Goal: Complete application form

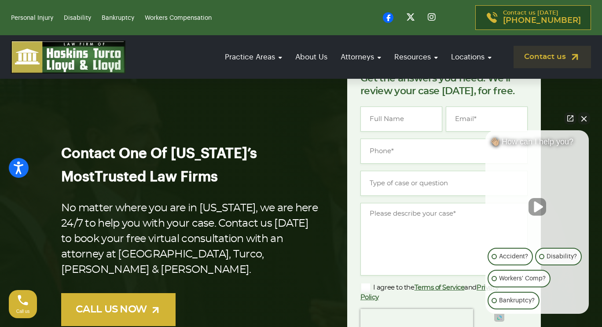
scroll to position [88, 0]
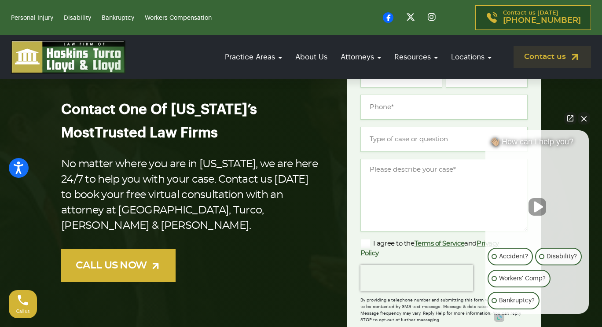
click at [586, 118] on button "Close Intaker Chat Widget" at bounding box center [584, 118] width 12 height 12
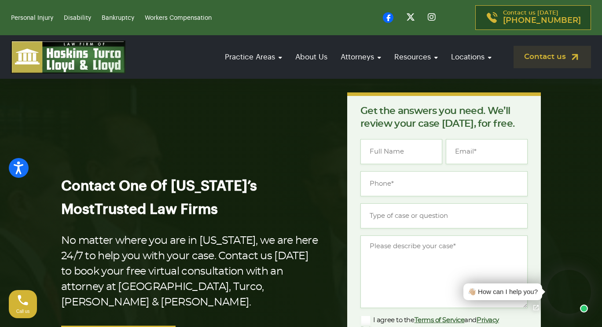
scroll to position [0, 0]
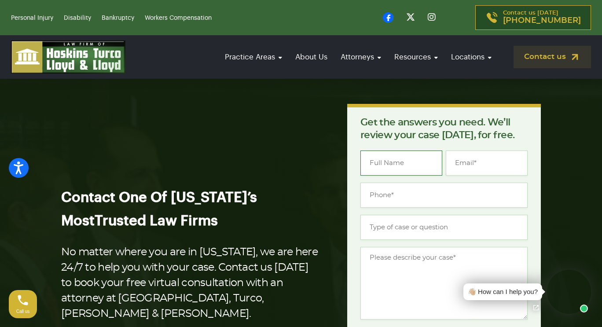
click at [385, 163] on input "Name *" at bounding box center [402, 163] width 82 height 25
type input "Richard"
type input "Buchanan"
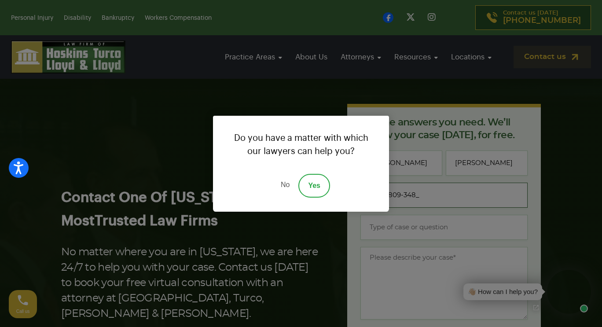
type input "(847) 809-3482"
click at [313, 185] on link "Yes" at bounding box center [315, 186] width 32 height 24
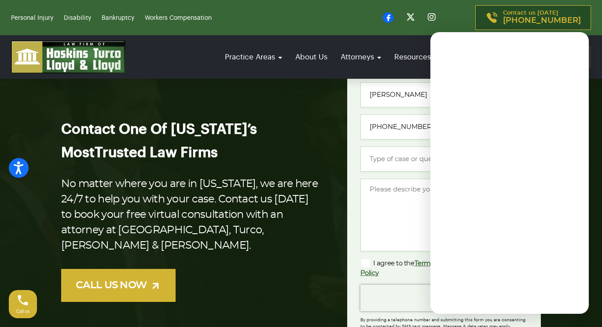
scroll to position [57, 0]
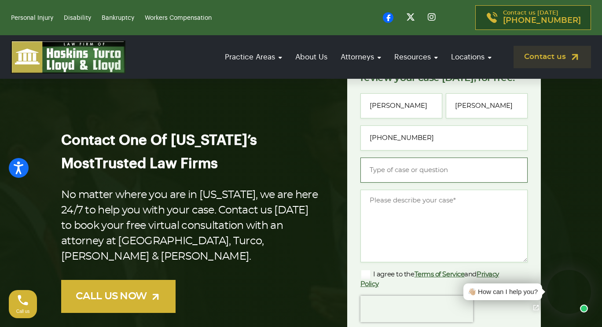
click at [436, 170] on input "Type of case or question *" at bounding box center [444, 170] width 167 height 25
type input "Possible Class Action?"
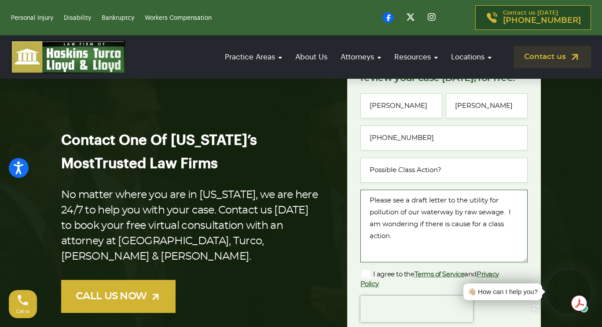
click at [377, 247] on textarea "Please see a draft letter to the utility for pollution of our waterway by raw s…" at bounding box center [444, 226] width 167 height 73
paste textarea "Subject: Urgent Complaint: from LANSING ISLAND RESIDENTS about RAW SEWAGE pumpe…"
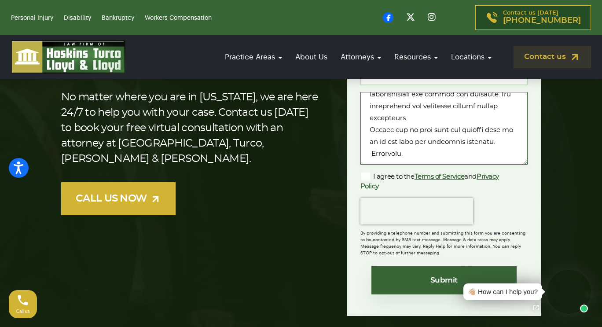
scroll to position [164, 0]
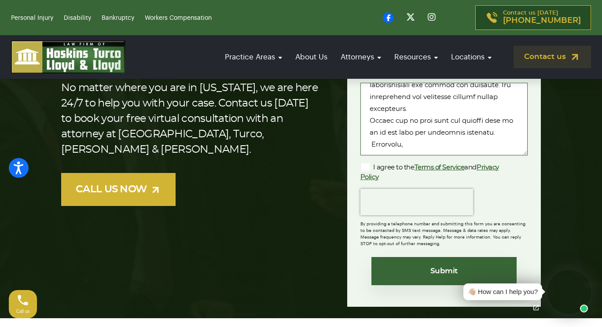
type textarea "Please see a draft letter to the utility for pollution of our waterway by raw s…"
click at [367, 168] on label "I agree to the Terms of Service and Privacy Policy" at bounding box center [437, 172] width 153 height 19
click at [0, 0] on input "I agree to the Terms of Service and Privacy Policy" at bounding box center [0, 0] width 0 height 0
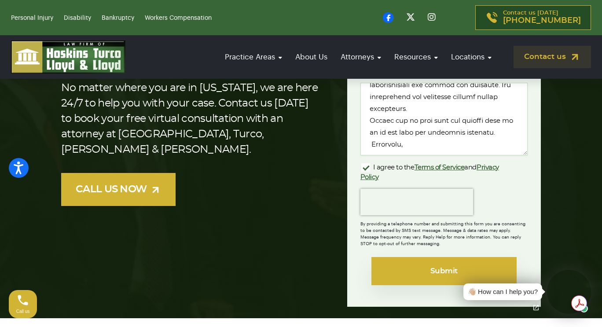
click at [446, 268] on input "Submit" at bounding box center [444, 271] width 145 height 28
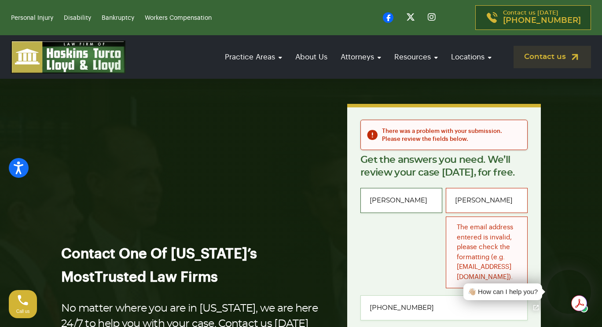
click at [407, 203] on input "Richard" at bounding box center [402, 200] width 82 height 25
click at [413, 204] on input "Richard" at bounding box center [402, 200] width 82 height 25
type input "Richard Buchanan"
type input "rkentb333@aol.com"
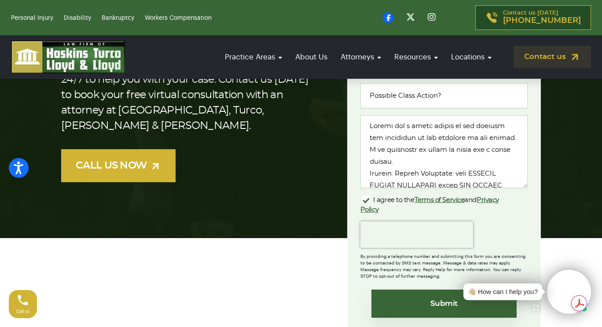
scroll to position [264, 0]
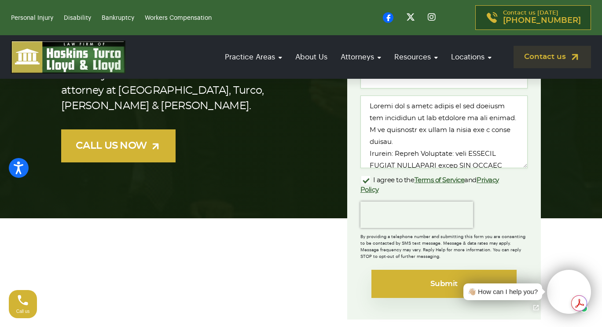
click at [440, 270] on input "Submit" at bounding box center [444, 284] width 145 height 28
